Goal: Check status

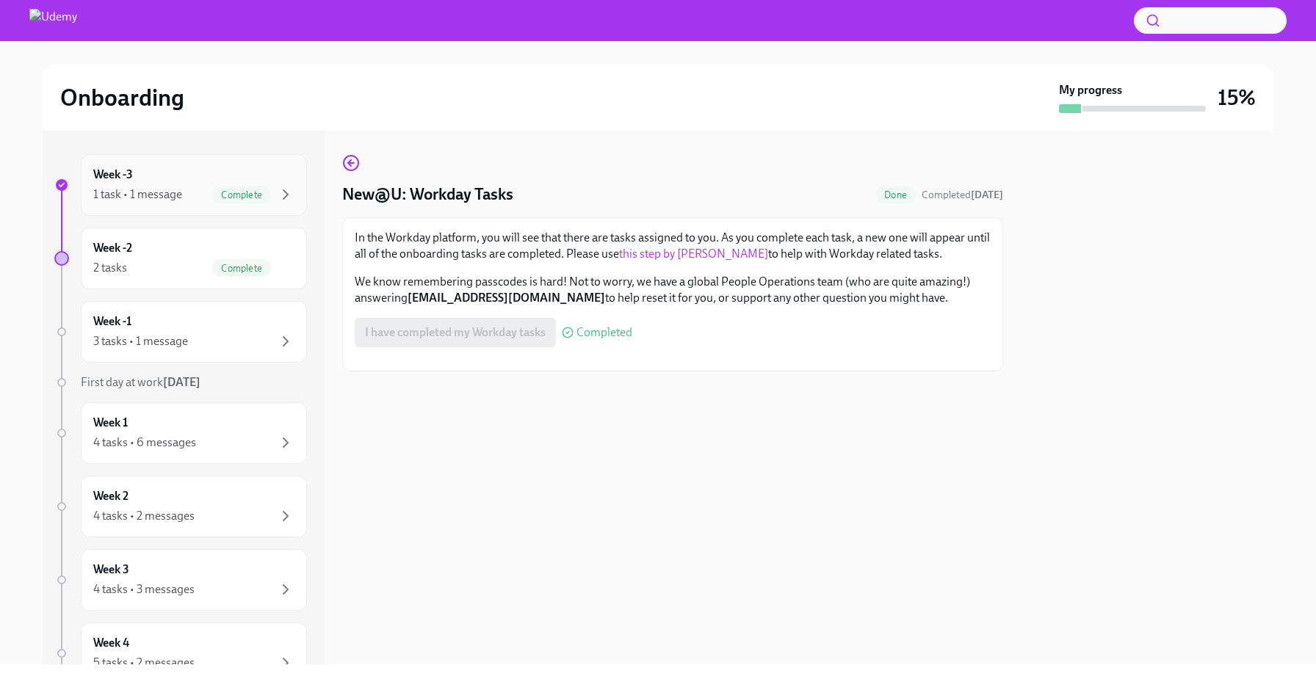
click at [250, 206] on div "Week -3 1 task • 1 message Complete" at bounding box center [194, 185] width 226 height 62
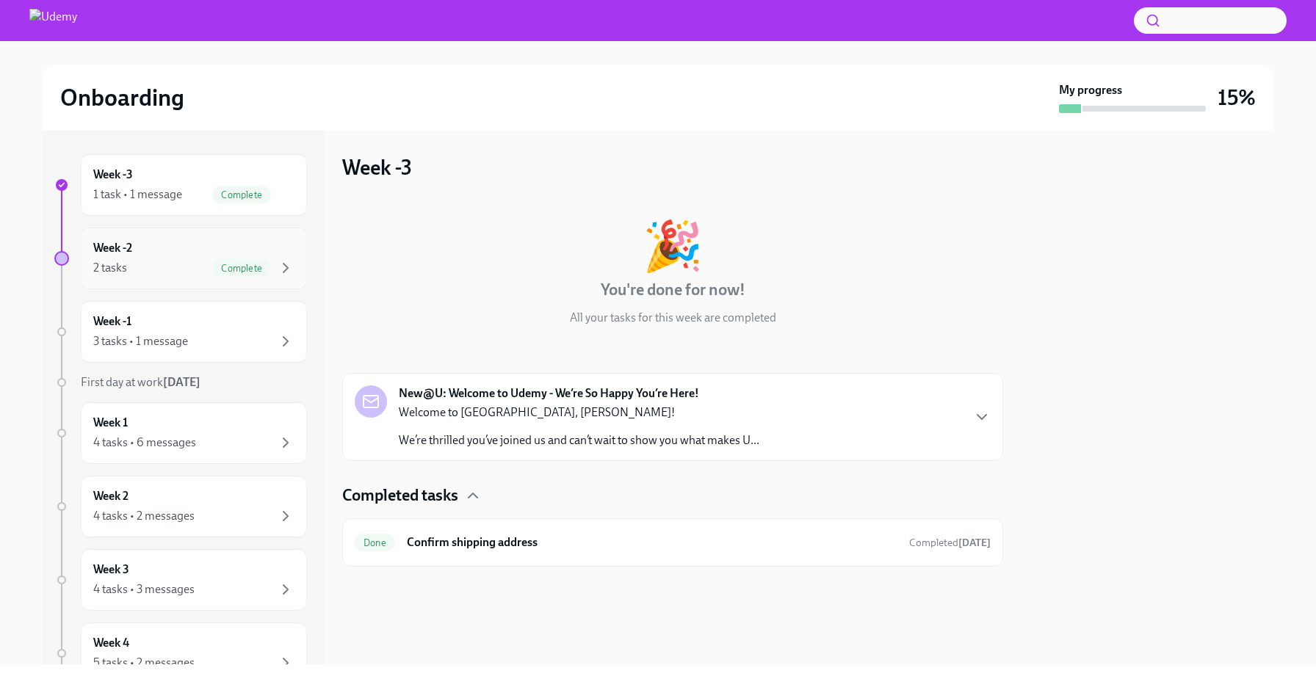
click at [175, 250] on div "Week -2 2 tasks Complete" at bounding box center [193, 258] width 201 height 37
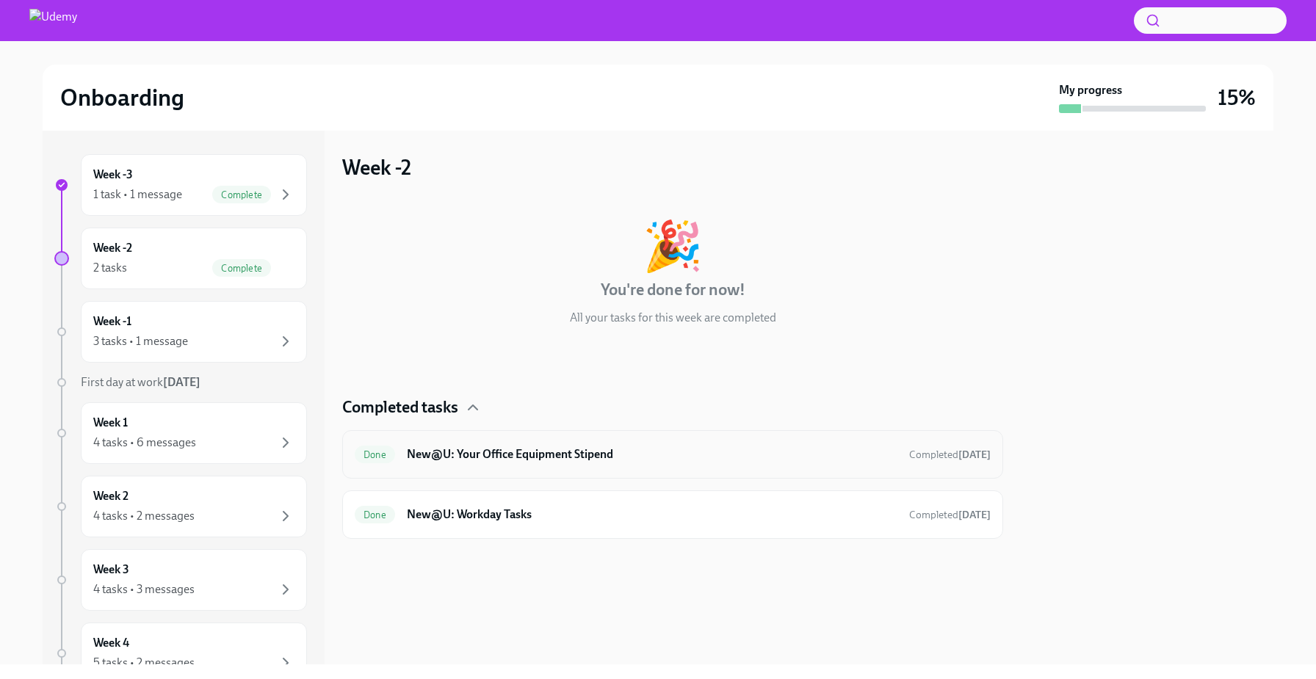
click at [606, 466] on div "Done New@U: Your Office Equipment Stipend Completed [DATE]" at bounding box center [672, 454] width 661 height 48
click at [407, 523] on div "Done New@U: Workday Tasks Completed [DATE]" at bounding box center [673, 514] width 636 height 23
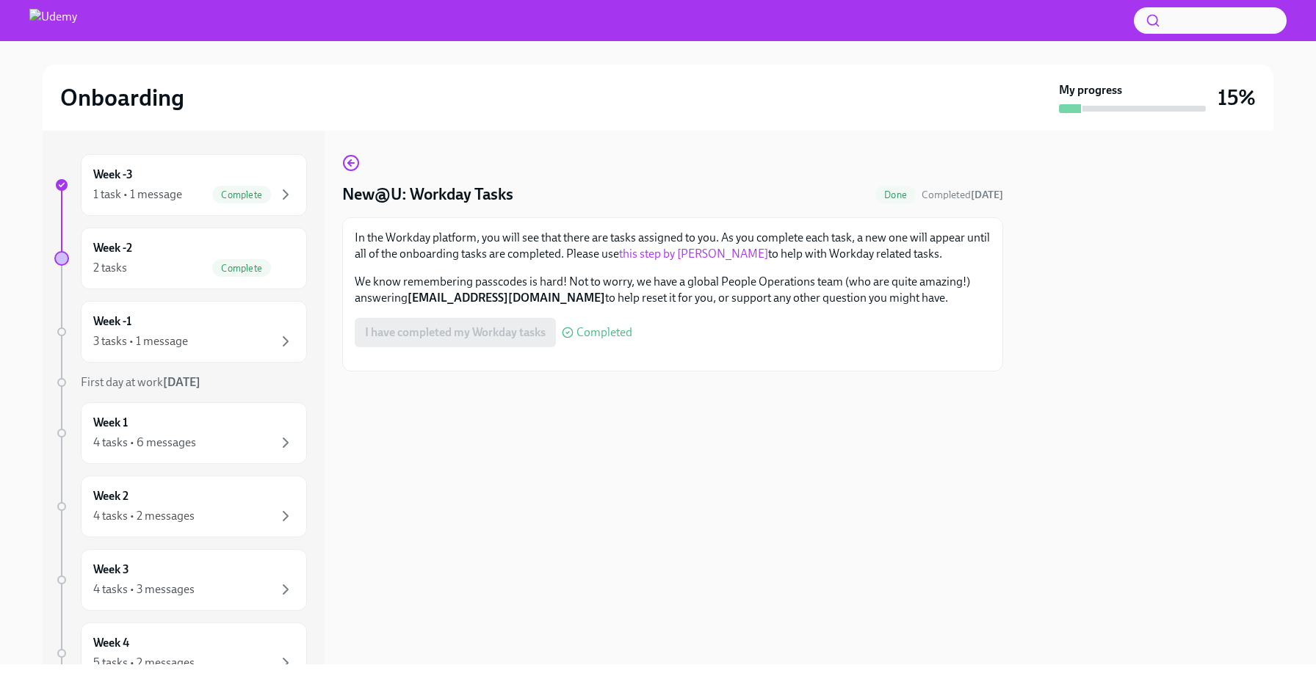
scroll to position [109, 0]
click at [142, 320] on div "Week -1 3 tasks • 1 message" at bounding box center [193, 331] width 201 height 37
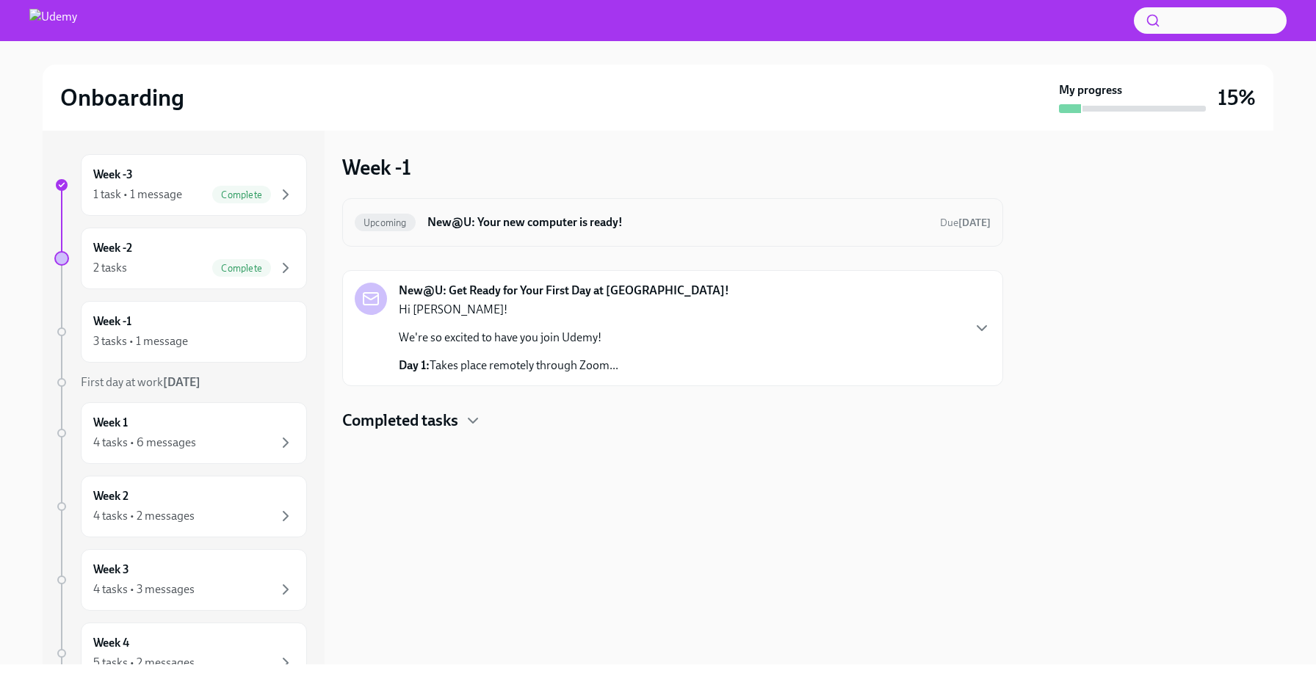
click at [799, 228] on h6 "New@U: Your new computer is ready!" at bounding box center [677, 222] width 501 height 16
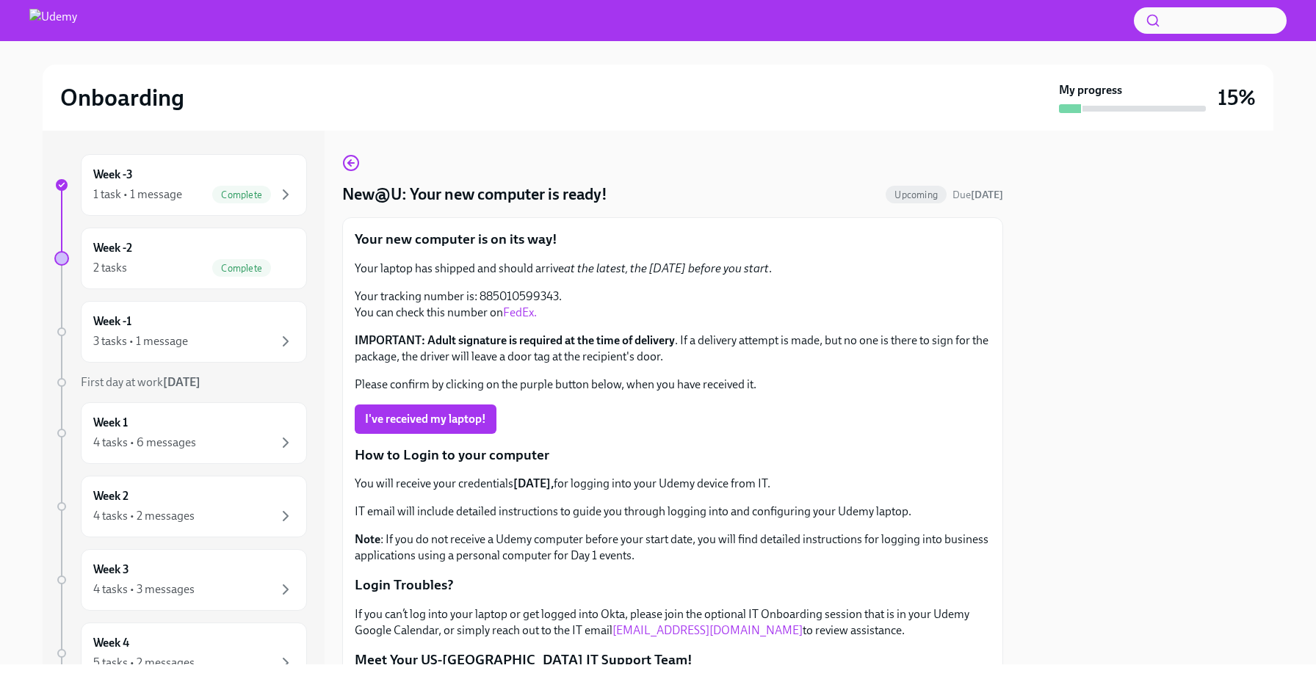
click at [540, 291] on p "Your tracking number is: 885010599343. You can check this number on FedEx." at bounding box center [673, 305] width 636 height 32
click at [523, 316] on link "FedEx." at bounding box center [520, 312] width 34 height 14
copy p "885010599343"
